Goal: Book appointment/travel/reservation

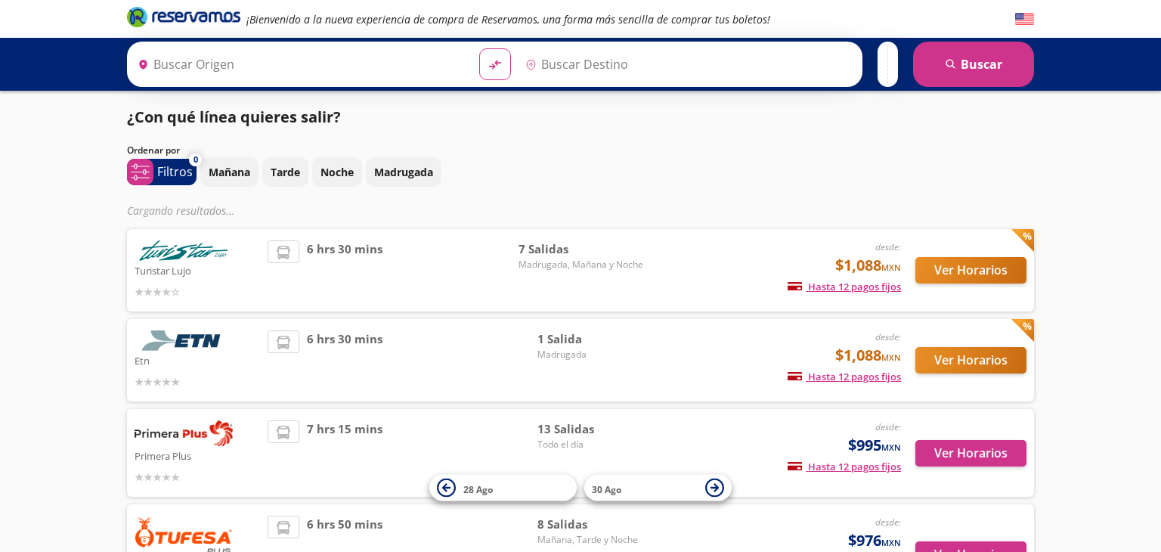
type input "Central Zapopan, [GEOGRAPHIC_DATA]"
type input "[GEOGRAPHIC_DATA], [GEOGRAPHIC_DATA]"
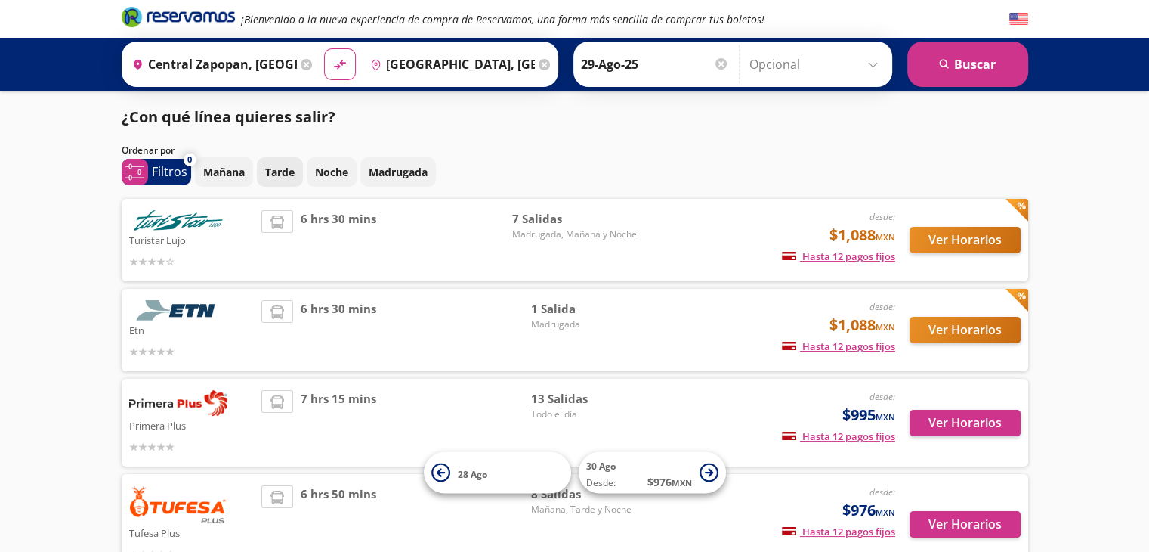
click at [270, 172] on p "Tarde" at bounding box center [279, 172] width 29 height 16
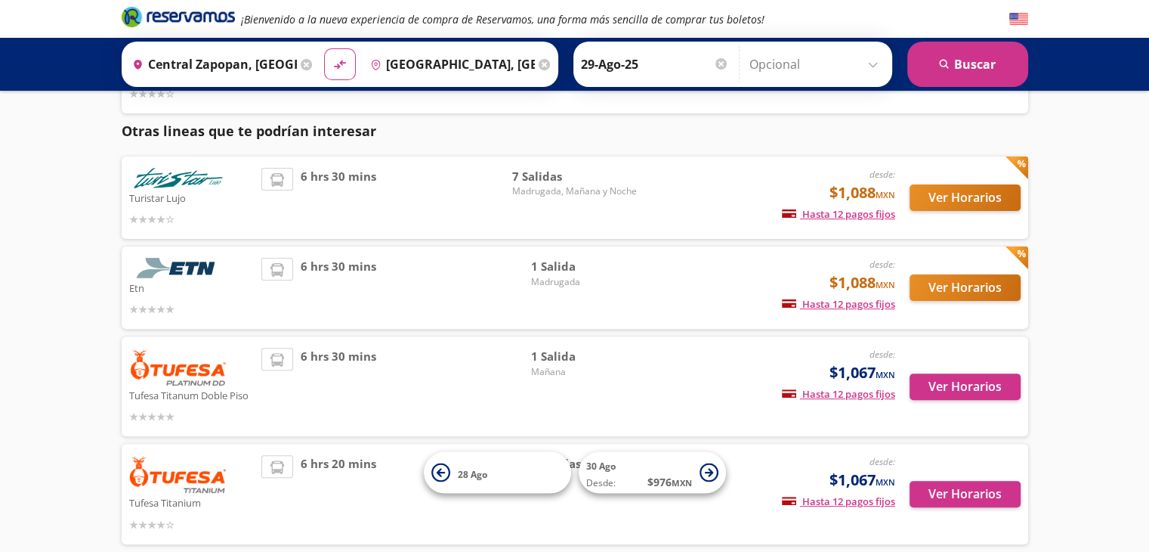
scroll to position [471, 0]
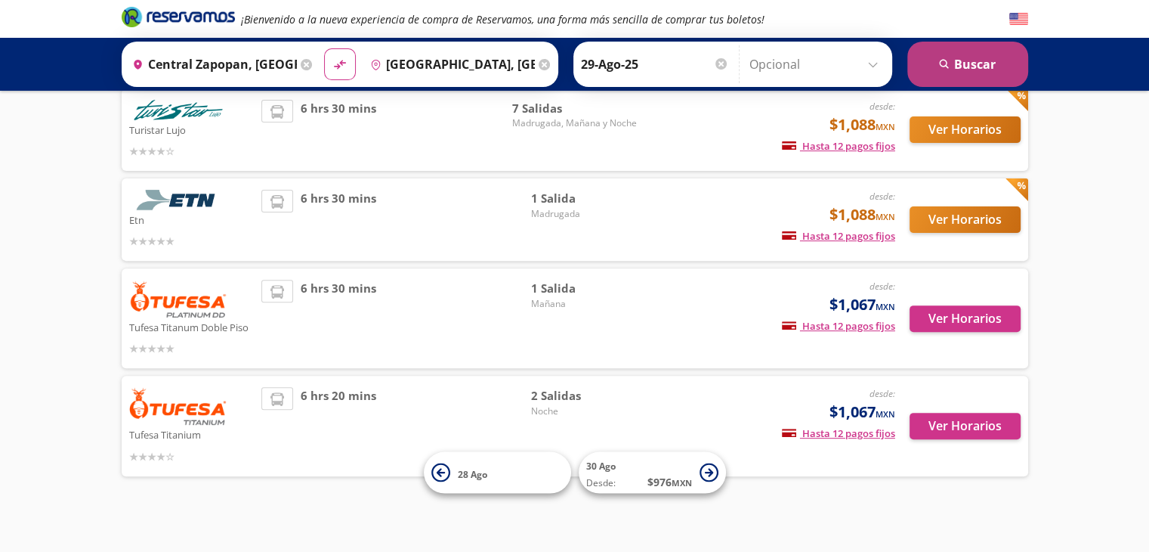
click at [968, 64] on button "search [GEOGRAPHIC_DATA]" at bounding box center [968, 64] width 121 height 45
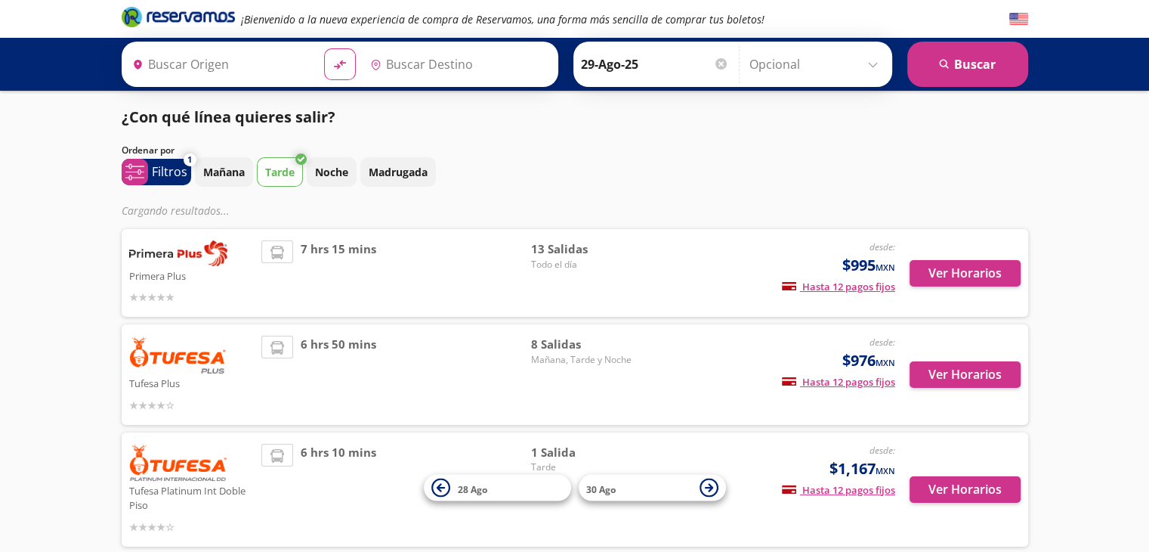
type input "Central Zapopan, [GEOGRAPHIC_DATA]"
type input "[GEOGRAPHIC_DATA], [GEOGRAPHIC_DATA]"
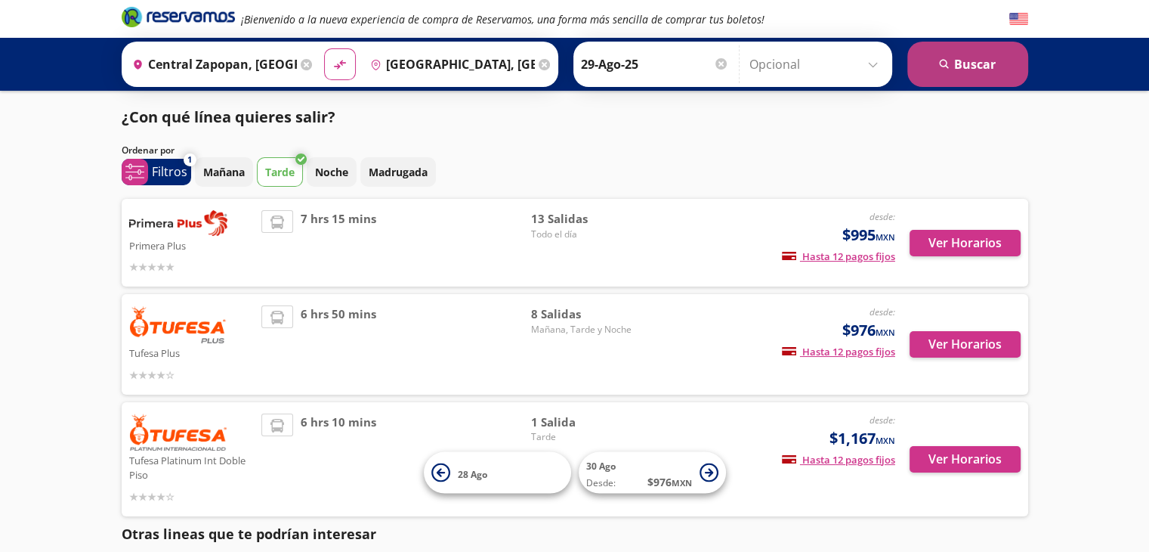
click at [970, 76] on button "search [GEOGRAPHIC_DATA]" at bounding box center [968, 64] width 121 height 45
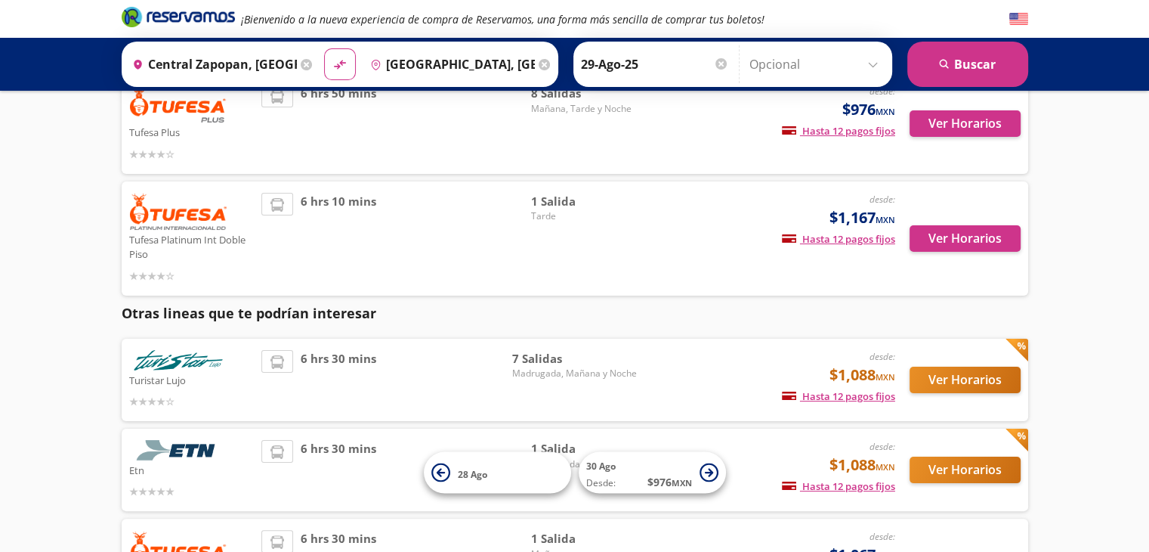
scroll to position [282, 0]
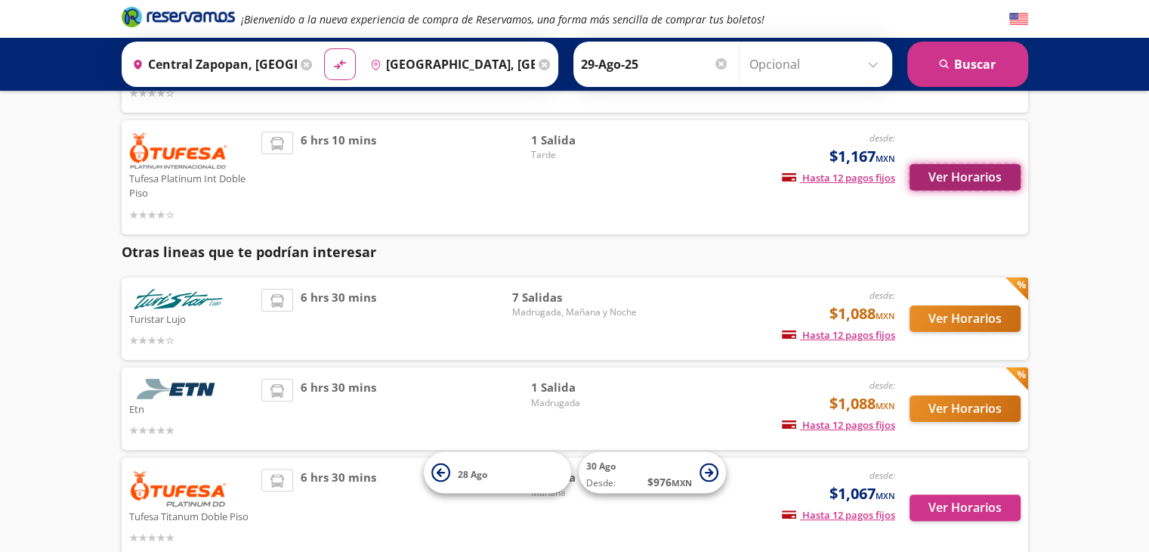
click at [949, 181] on button "Ver Horarios" at bounding box center [965, 177] width 111 height 26
